Goal: Task Accomplishment & Management: Complete application form

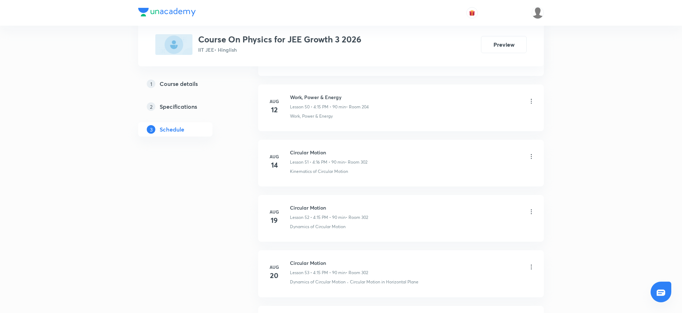
scroll to position [3467, 0]
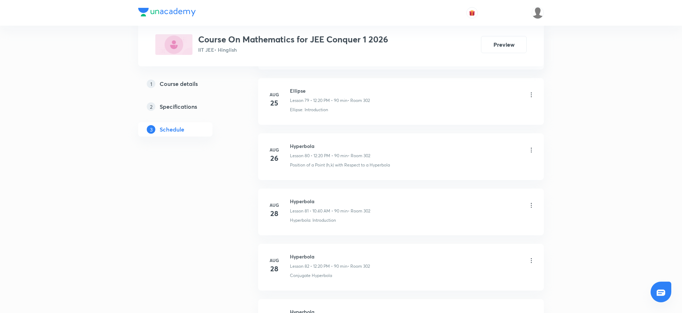
scroll to position [5072, 0]
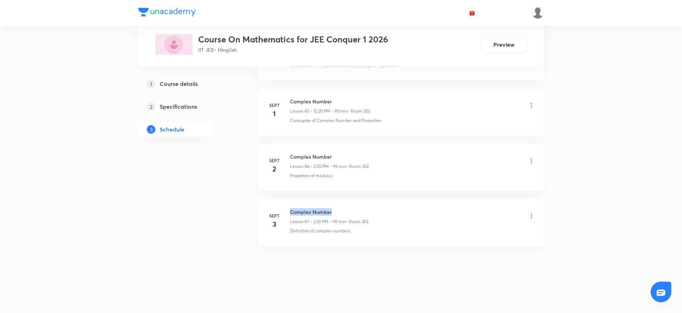
drag, startPoint x: 287, startPoint y: 209, endPoint x: 343, endPoint y: 212, distance: 55.4
click at [343, 212] on div "[DATE] Complex Number Lesson 87 • 2:20 PM • 90 min • Room 302 Definition of com…" at bounding box center [401, 221] width 268 height 26
copy h6 "Complex Number"
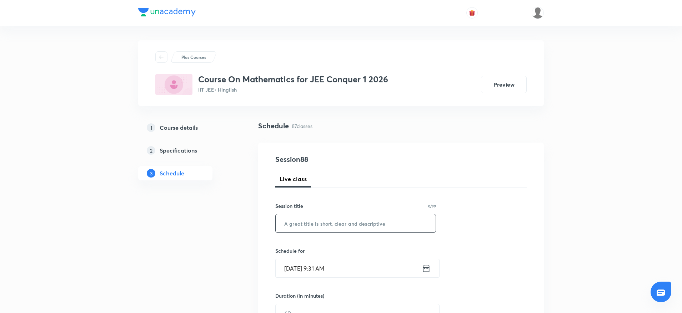
click at [326, 218] on input "text" at bounding box center [356, 223] width 160 height 18
paste input "Complex Number"
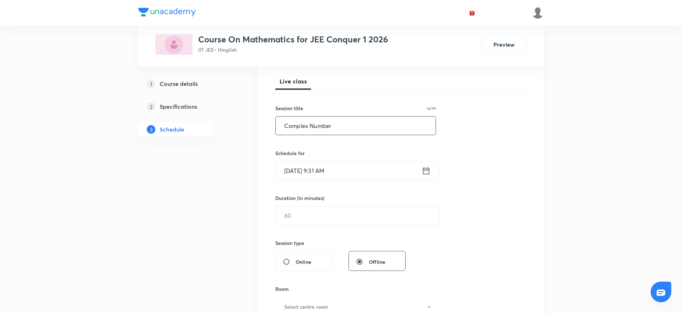
type input "Complex Number"
click at [319, 169] on input "[DATE] 9:31 AM" at bounding box center [349, 171] width 146 height 18
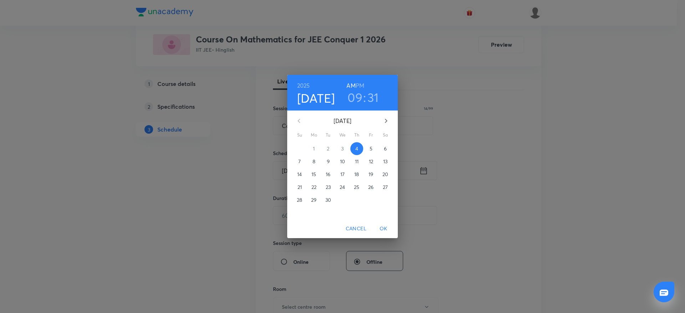
click at [350, 104] on h3 "09" at bounding box center [355, 97] width 15 height 15
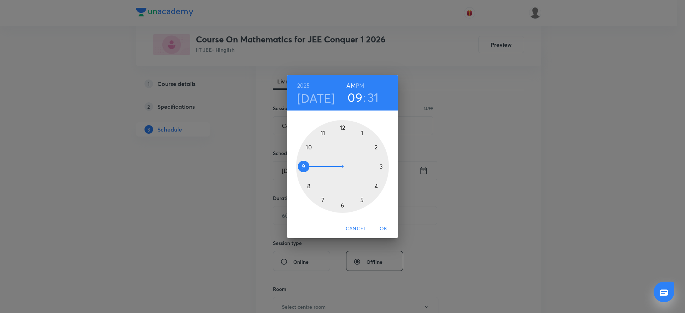
click at [303, 142] on div at bounding box center [342, 166] width 93 height 93
click at [305, 190] on div at bounding box center [342, 166] width 93 height 93
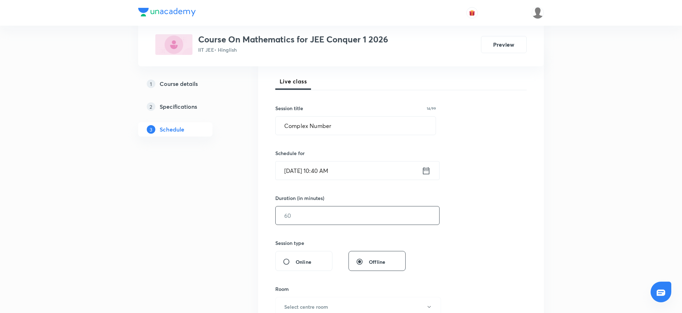
click at [312, 218] on input "text" at bounding box center [357, 216] width 163 height 18
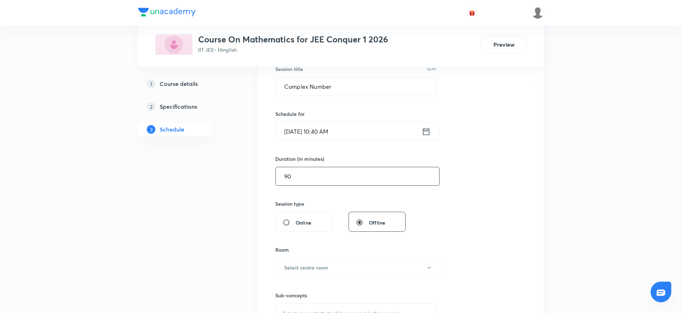
scroll to position [151, 0]
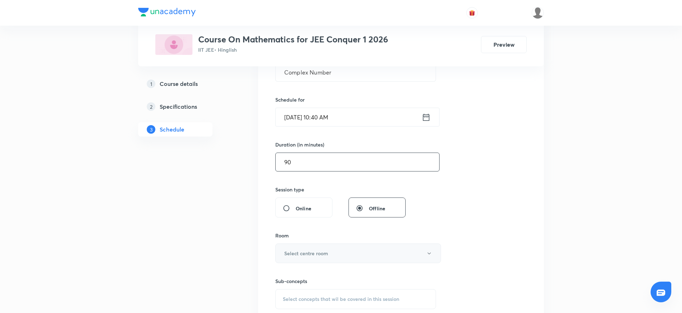
type input "90"
click at [328, 249] on button "Select centre room" at bounding box center [358, 254] width 166 height 20
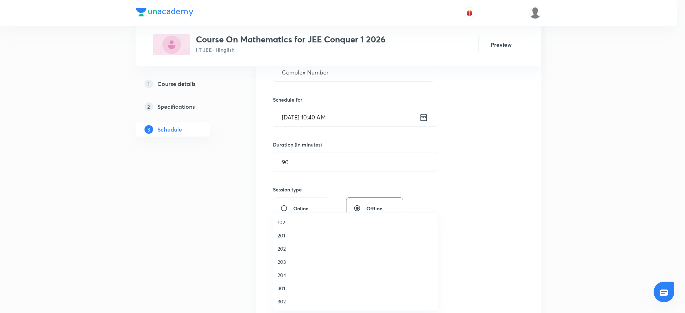
click at [283, 302] on span "302" at bounding box center [356, 301] width 156 height 7
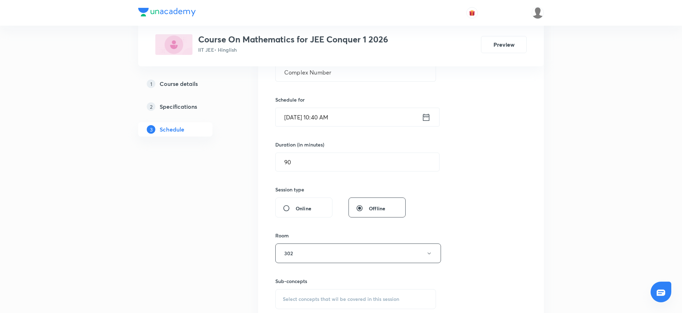
scroll to position [426, 0]
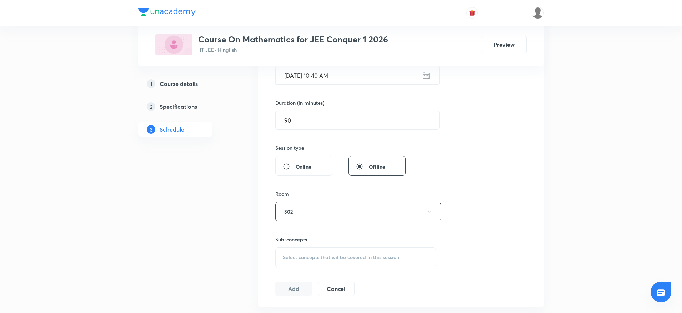
scroll to position [197, 0]
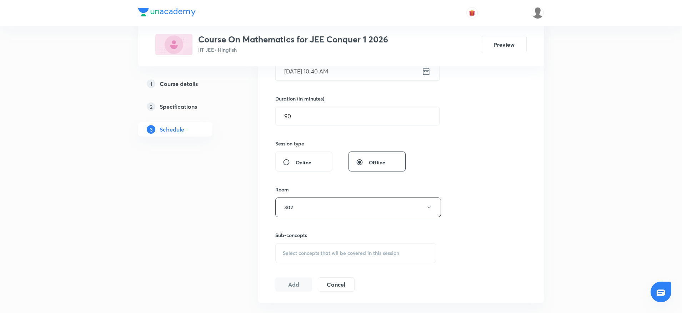
click at [369, 251] on span "Select concepts that wil be covered in this session" at bounding box center [341, 254] width 116 height 6
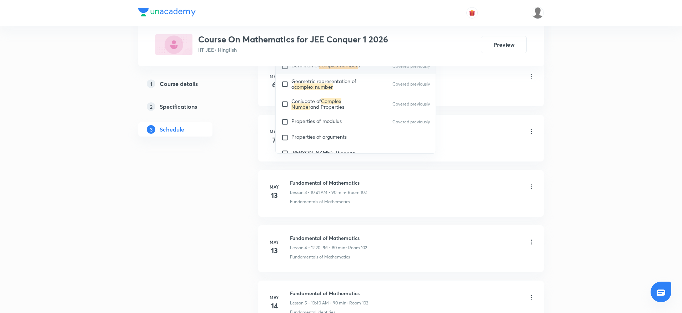
scroll to position [453, 0]
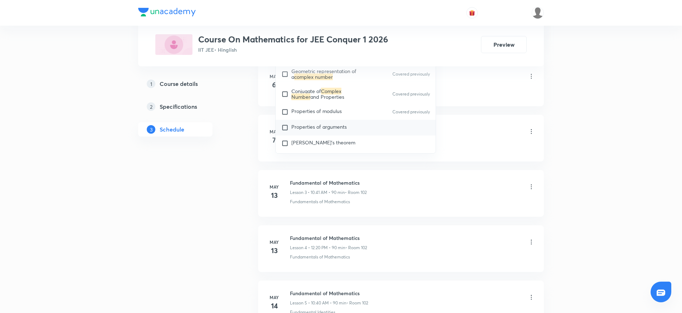
type input "Complex Number"
click at [331, 124] on span "Properties of arguments" at bounding box center [318, 126] width 55 height 7
checkbox input "true"
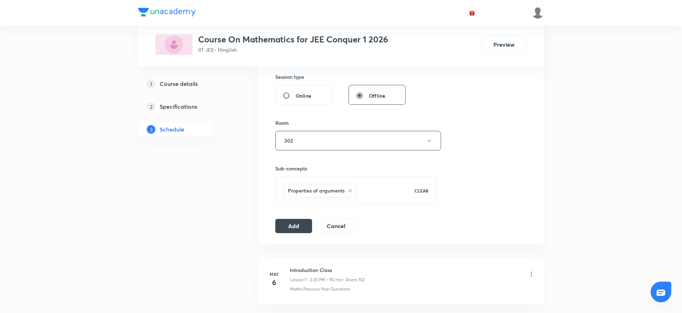
scroll to position [270, 0]
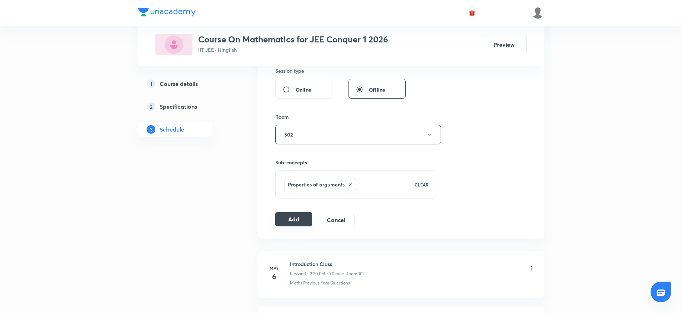
click at [300, 220] on button "Add" at bounding box center [293, 219] width 37 height 14
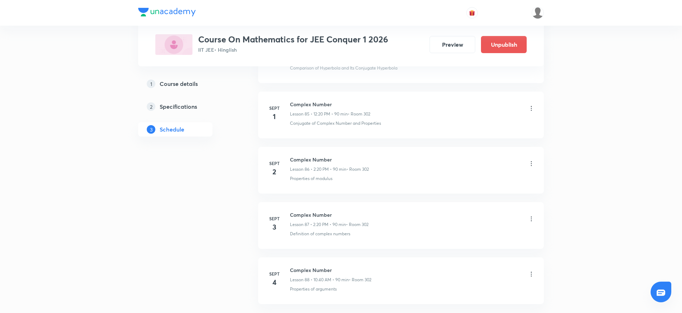
scroll to position [4799, 0]
drag, startPoint x: 290, startPoint y: 208, endPoint x: 383, endPoint y: 209, distance: 92.1
click at [383, 209] on div "Complex Number Lesson 88 • 10:40 AM • 90 min • Room 302" at bounding box center [412, 216] width 245 height 17
copy h6 "Complex Number"
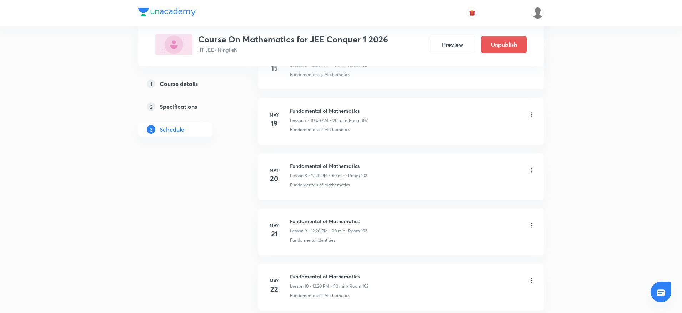
scroll to position [0, 0]
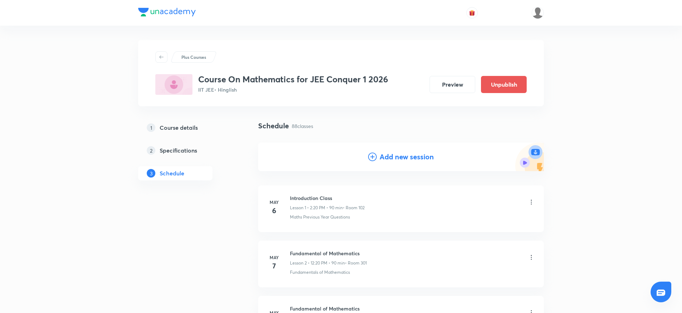
click at [430, 157] on h4 "Add new session" at bounding box center [406, 157] width 54 height 11
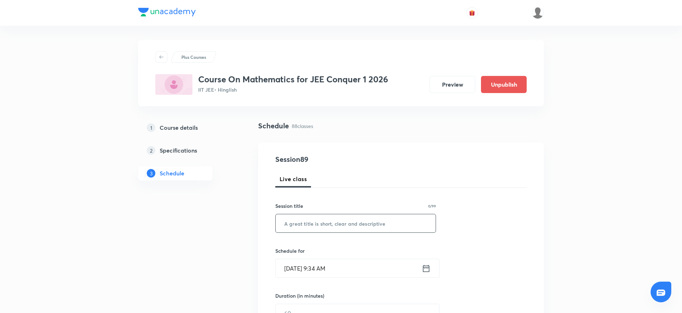
click at [358, 221] on input "text" at bounding box center [356, 223] width 160 height 18
paste input "Complex Number"
type input "Complex Number"
click at [680, 6] on header at bounding box center [341, 13] width 682 height 26
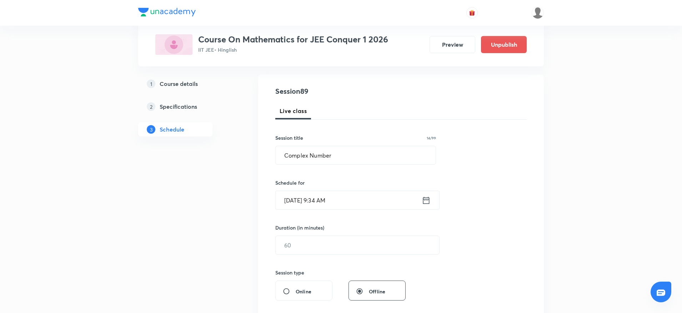
scroll to position [112, 0]
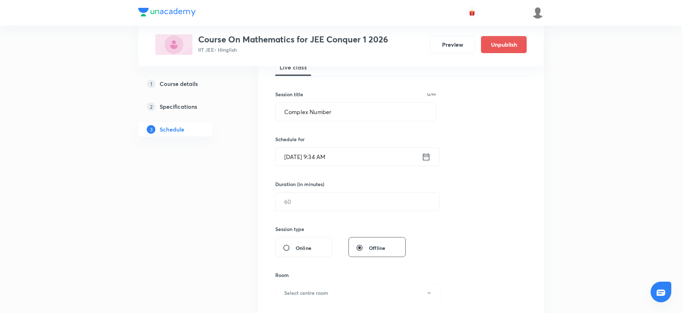
click at [336, 152] on input "[DATE] 9:34 AM" at bounding box center [349, 157] width 146 height 18
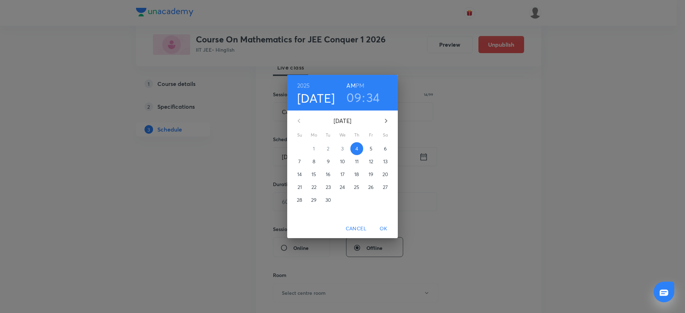
click at [360, 82] on h6 "PM" at bounding box center [360, 86] width 9 height 10
click at [354, 97] on h3 "09" at bounding box center [354, 97] width 15 height 15
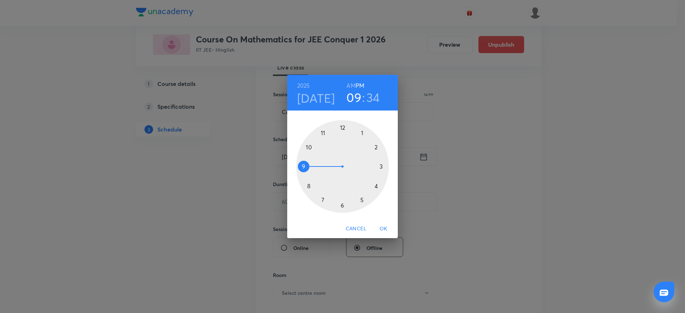
click at [341, 125] on div at bounding box center [342, 166] width 93 height 93
click at [380, 190] on div at bounding box center [342, 166] width 93 height 93
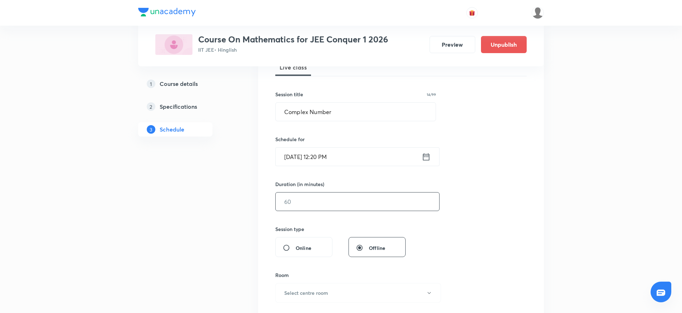
click at [342, 196] on input "text" at bounding box center [357, 202] width 163 height 18
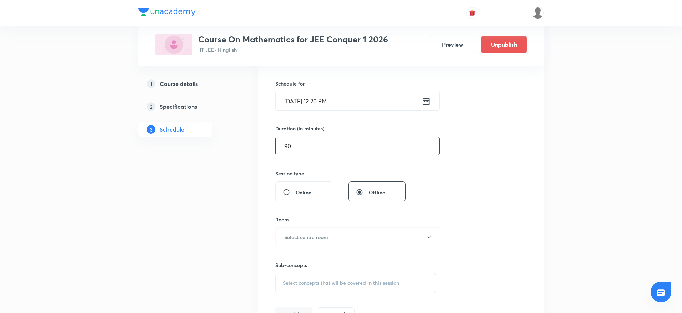
scroll to position [273, 0]
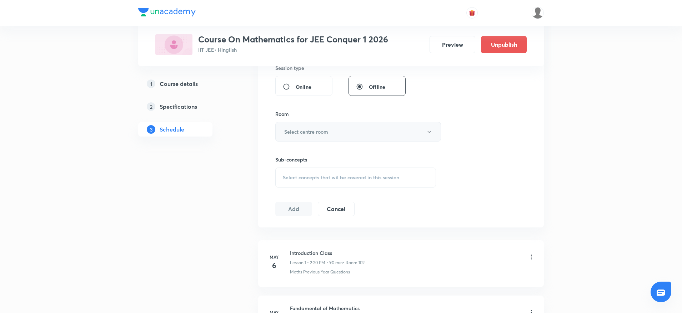
type input "90"
click at [349, 134] on button "Select centre room" at bounding box center [358, 132] width 166 height 20
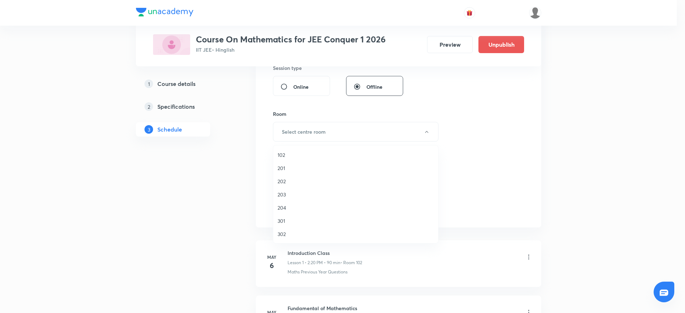
click at [299, 235] on span "302" at bounding box center [356, 234] width 156 height 7
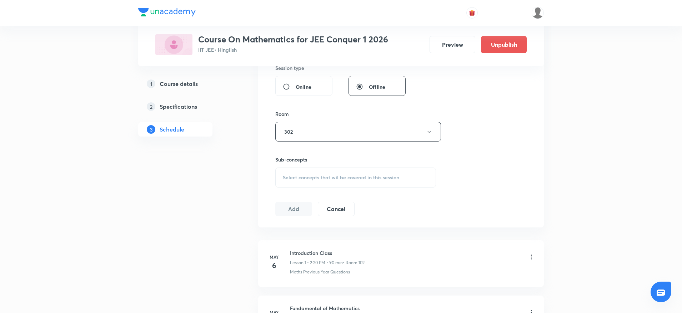
click at [325, 172] on div "Select concepts that wil be covered in this session" at bounding box center [355, 178] width 161 height 20
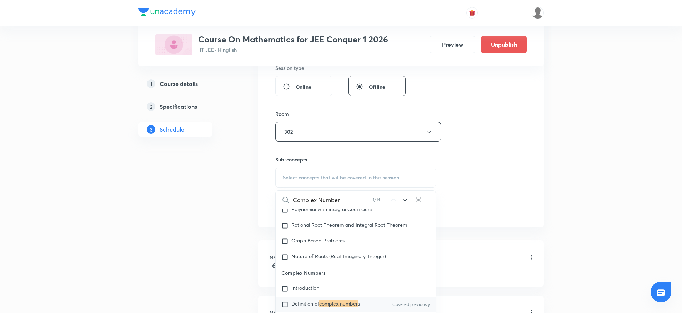
scroll to position [388, 0]
type input "Complex Number"
click at [314, 303] on span "Definition of" at bounding box center [305, 300] width 28 height 7
checkbox input "true"
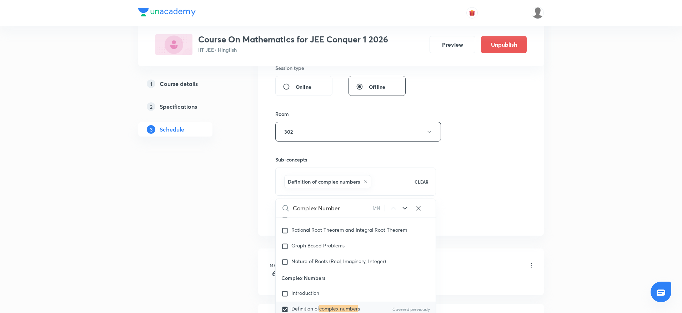
click at [463, 182] on div "Session 89 Live class Session title 14/99 Complex Number ​ Schedule for [DATE] …" at bounding box center [400, 52] width 251 height 343
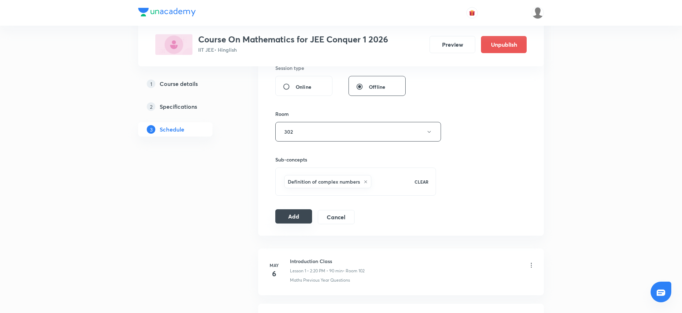
click at [287, 221] on button "Add" at bounding box center [293, 216] width 37 height 14
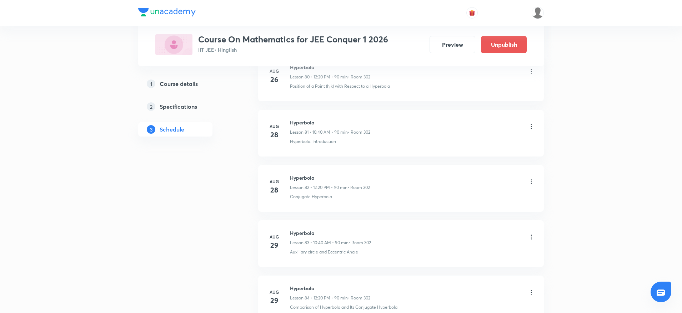
scroll to position [4854, 0]
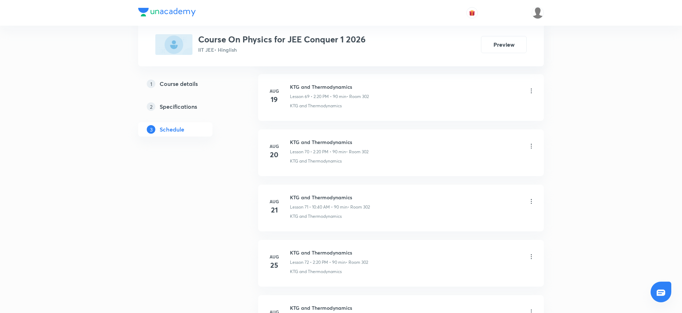
scroll to position [4629, 0]
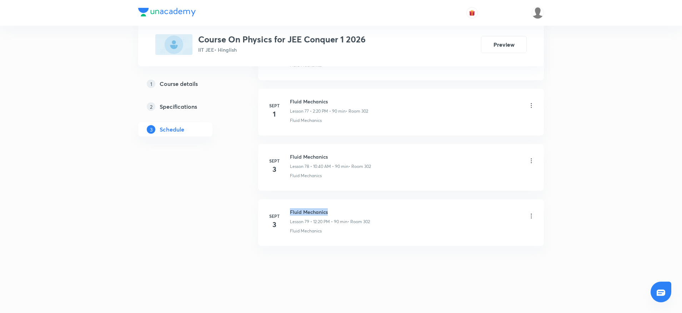
drag, startPoint x: 289, startPoint y: 209, endPoint x: 346, endPoint y: 204, distance: 57.3
click at [348, 203] on li "Sept 3 Fluid Mechanics Lesson 79 • 12:20 PM • 90 min • Room 302 Fluid Mechanics" at bounding box center [401, 222] width 286 height 47
copy h6 "Fluid Mechanics"
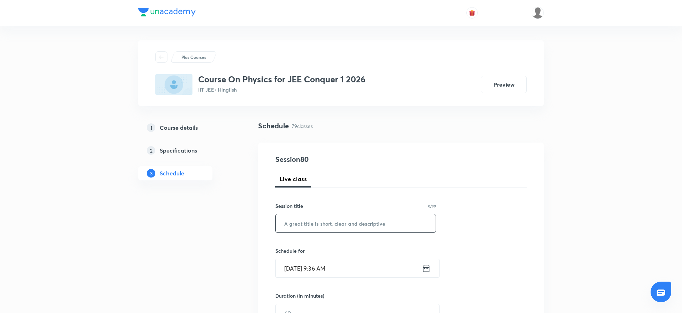
click at [385, 228] on input "text" at bounding box center [356, 223] width 160 height 18
paste input "Fluid Mechanics"
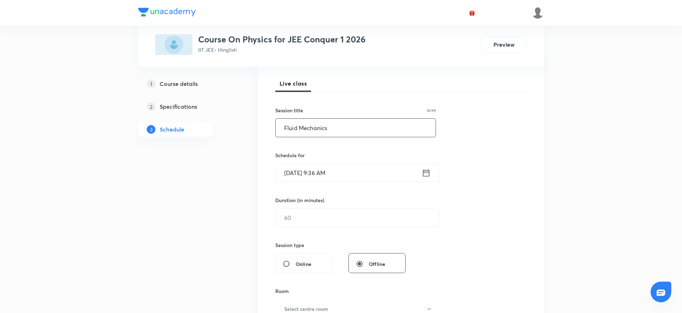
scroll to position [118, 0]
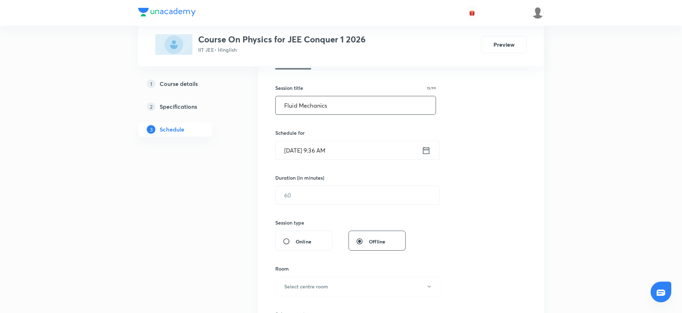
type input "Fluid Mechanics"
click at [333, 145] on input "Sept 4, 2025, 9:36 AM" at bounding box center [349, 150] width 146 height 18
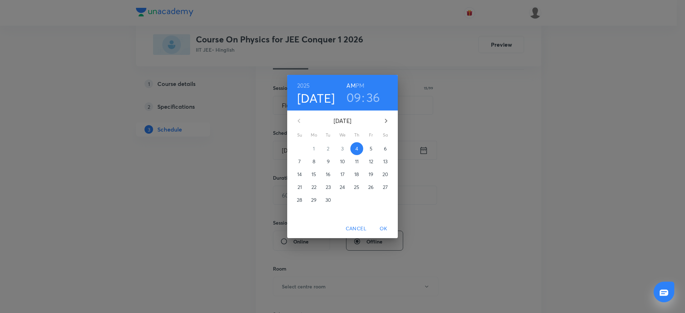
click at [360, 85] on h6 "PM" at bounding box center [360, 86] width 9 height 10
click at [357, 101] on h3 "09" at bounding box center [354, 97] width 15 height 15
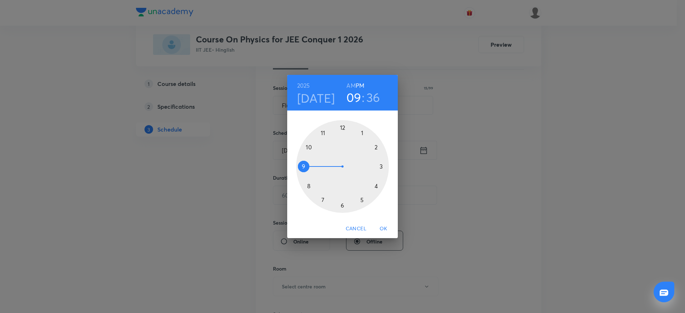
click at [381, 144] on div at bounding box center [342, 166] width 93 height 93
click at [382, 188] on div at bounding box center [342, 166] width 93 height 93
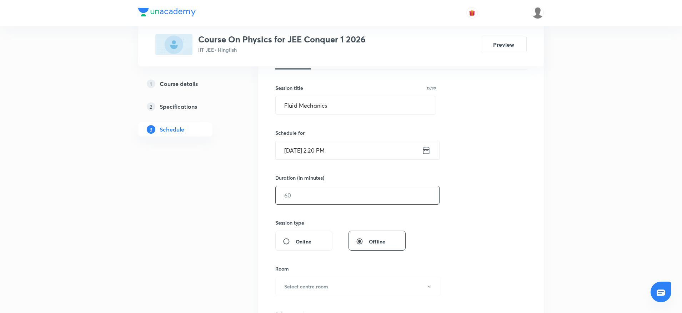
click at [339, 196] on input "text" at bounding box center [357, 195] width 163 height 18
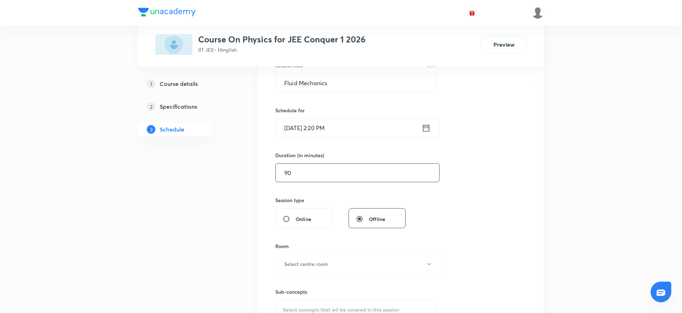
scroll to position [231, 0]
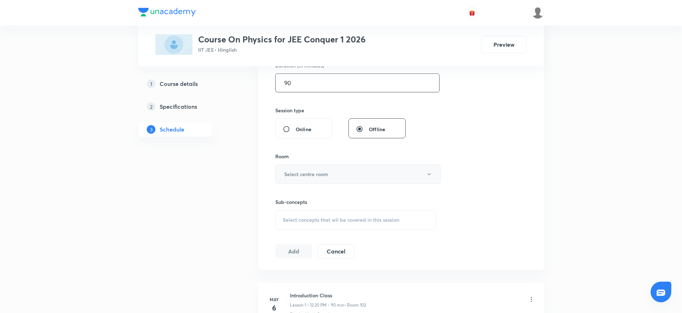
type input "90"
click at [307, 178] on button "Select centre room" at bounding box center [358, 175] width 166 height 20
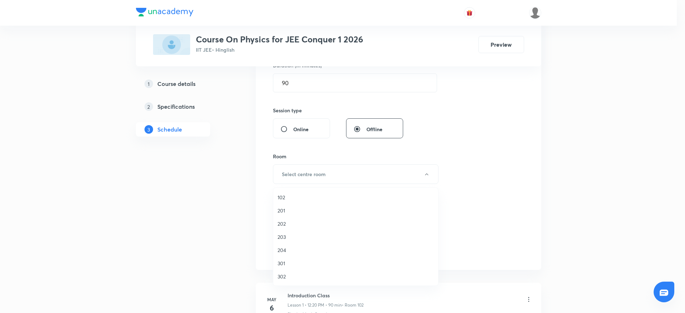
click at [283, 278] on span "302" at bounding box center [356, 276] width 156 height 7
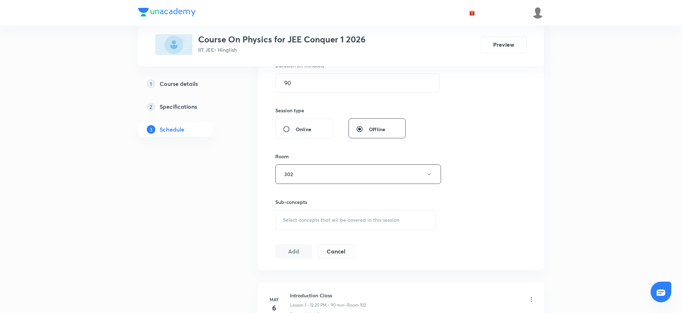
drag, startPoint x: 312, startPoint y: 216, endPoint x: 310, endPoint y: 209, distance: 7.0
click at [312, 216] on div "Select concepts that wil be covered in this session" at bounding box center [355, 220] width 161 height 20
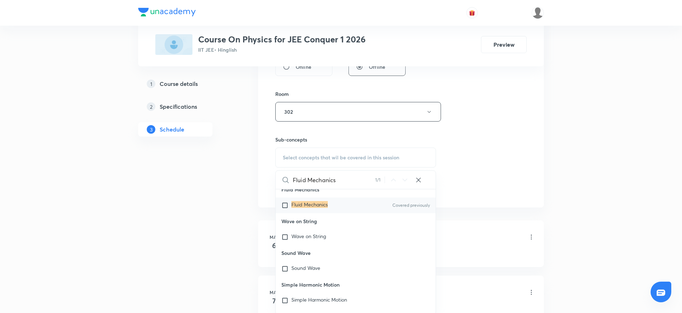
scroll to position [19773, 0]
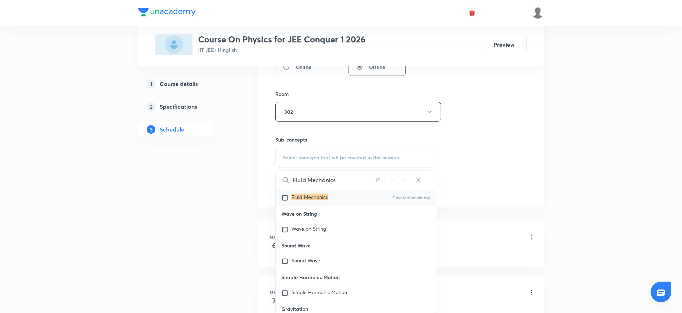
type input "Fluid Mechanics"
click at [290, 202] on input "checkbox" at bounding box center [286, 197] width 10 height 7
checkbox input "true"
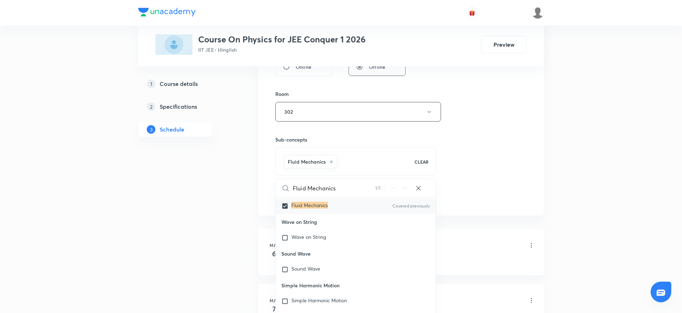
click at [513, 156] on div "Session 80 Live class Session title 15/99 Fluid Mechanics ​ Schedule for Sept 4…" at bounding box center [400, 32] width 251 height 343
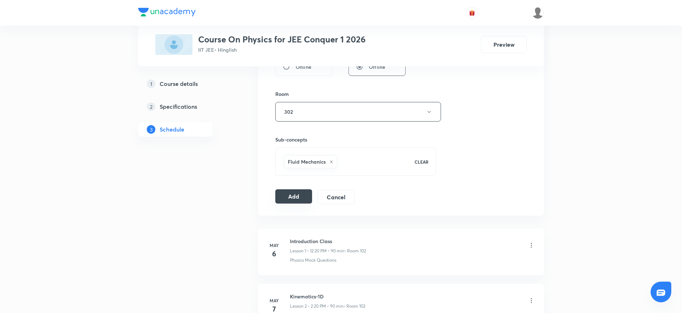
click at [301, 197] on button "Add" at bounding box center [293, 197] width 37 height 14
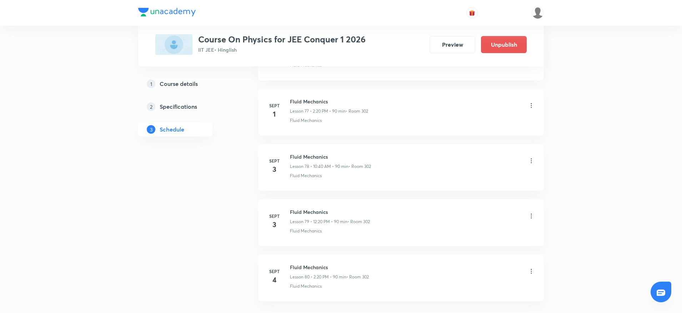
scroll to position [4356, 0]
